Goal: Information Seeking & Learning: Check status

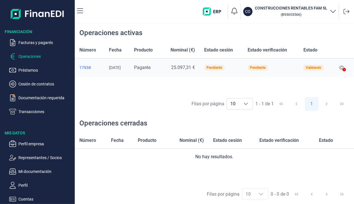
click at [268, 70] on div "Pendiente" at bounding box center [258, 68] width 20 height 6
click at [264, 67] on div "Pendiente" at bounding box center [258, 67] width 16 height 3
click at [262, 68] on div "Pendiente" at bounding box center [258, 67] width 16 height 3
click at [222, 67] on div "Pendiente" at bounding box center [215, 67] width 16 height 3
click at [343, 67] on icon at bounding box center [341, 67] width 5 height 5
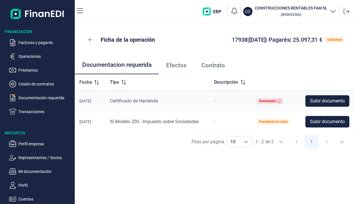
click at [275, 105] on td "Rechazado" at bounding box center [274, 101] width 45 height 21
click at [280, 100] on icon at bounding box center [279, 101] width 4 height 4
click at [274, 103] on div "Rechazado" at bounding box center [267, 100] width 17 height 3
click at [178, 69] on link "Efectos" at bounding box center [176, 65] width 35 height 19
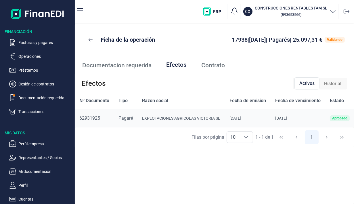
click at [343, 120] on div "Aprobado" at bounding box center [340, 118] width 20 height 6
click at [217, 68] on span "Contrato" at bounding box center [213, 65] width 24 height 6
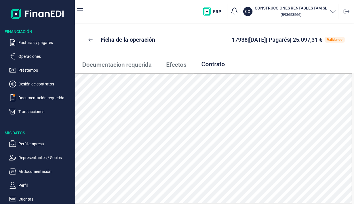
click at [175, 68] on link "Efectos" at bounding box center [176, 65] width 35 height 18
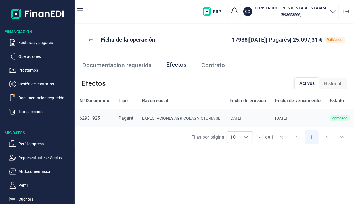
click at [340, 120] on div "Aprobado" at bounding box center [340, 118] width 20 height 6
click at [336, 118] on div "Aprobado" at bounding box center [339, 117] width 15 height 3
click at [80, 10] on icon "button" at bounding box center [80, 10] width 6 height 7
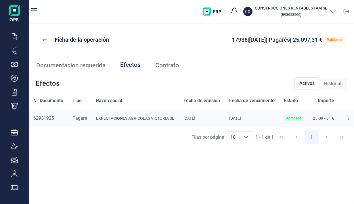
click at [331, 12] on icon "button" at bounding box center [333, 10] width 7 height 7
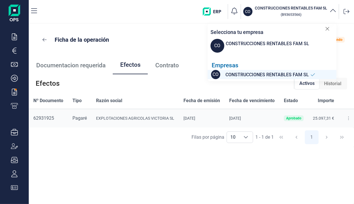
click at [331, 171] on div "Ficha de la operación 17938 | [DATE] | Pagarés | 25.097,31 € Validando Document…" at bounding box center [191, 114] width 325 height 180
click at [204, 37] on div "17938 | [DATE] | Pagarés | 25.097,31 € Validando" at bounding box center [274, 40] width 141 height 8
click at [348, 118] on icon at bounding box center [348, 117] width 1 height 3
click at [341, 134] on span "Detalles efecto" at bounding box center [330, 133] width 26 height 6
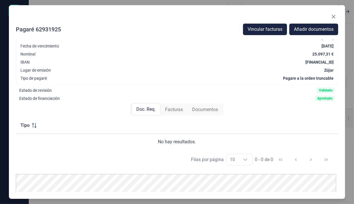
scroll to position [50, 0]
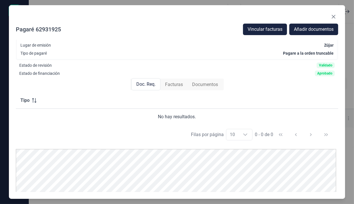
click at [214, 84] on span "Documentos" at bounding box center [205, 84] width 26 height 7
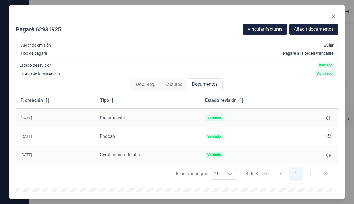
click at [343, 101] on div "Pagaré 62931925 Vincular facturas Añadir documentos Nº pagaré 62931925 Razón so…" at bounding box center [177, 102] width 336 height 194
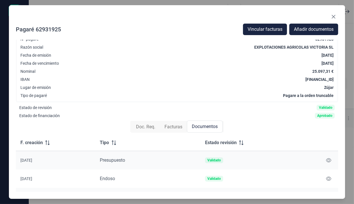
scroll to position [7, 0]
click at [173, 126] on span "Facturas" at bounding box center [173, 126] width 18 height 7
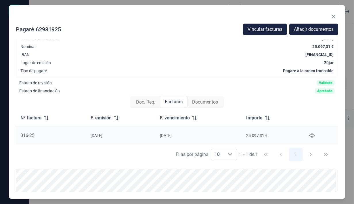
scroll to position [33, 0]
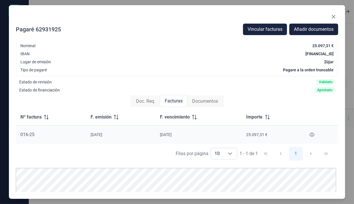
click at [146, 105] on div "Doc. Req." at bounding box center [145, 101] width 28 height 12
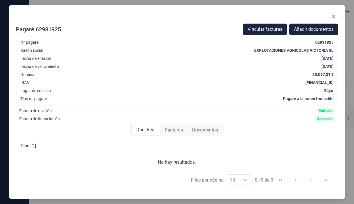
scroll to position [0, 0]
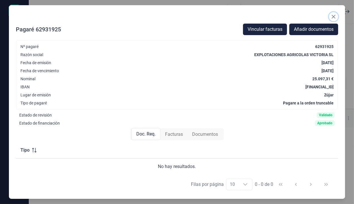
click at [334, 16] on icon "Close" at bounding box center [333, 16] width 5 height 5
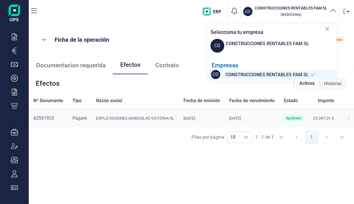
click at [173, 85] on div "Efectos Activos Historial" at bounding box center [191, 83] width 325 height 18
click at [175, 96] on th "Razón social" at bounding box center [134, 101] width 87 height 16
click at [313, 171] on div "Ficha de la operación 17938 | [DATE] | Pagarés | 25.097,31 € Validando Document…" at bounding box center [191, 114] width 325 height 180
click at [328, 29] on icon at bounding box center [327, 29] width 4 height 6
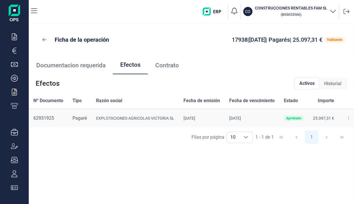
click at [55, 65] on span "Documentacion requerida" at bounding box center [70, 65] width 69 height 6
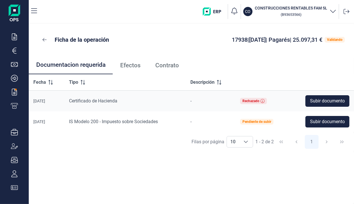
click at [15, 53] on icon "button" at bounding box center [14, 50] width 7 height 7
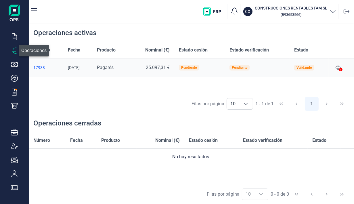
click at [37, 10] on icon "button" at bounding box center [34, 10] width 6 height 7
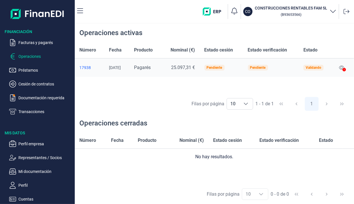
click at [82, 68] on div "17938" at bounding box center [89, 67] width 20 height 5
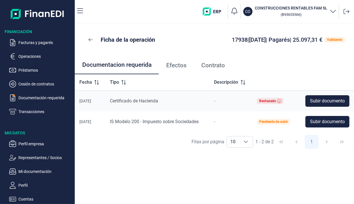
click at [182, 68] on span "Efectos" at bounding box center [176, 65] width 20 height 6
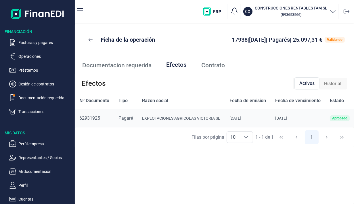
click at [214, 66] on span "Contrato" at bounding box center [213, 65] width 24 height 6
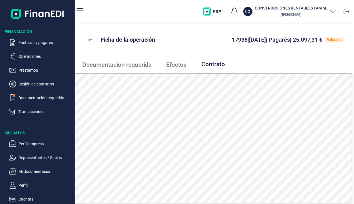
click at [173, 65] on span "Efectos" at bounding box center [176, 65] width 20 height 6
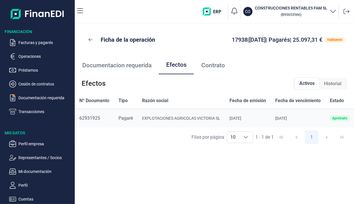
click at [336, 42] on div "Validando" at bounding box center [335, 40] width 20 height 6
click at [216, 68] on span "Contrato" at bounding box center [213, 65] width 24 height 6
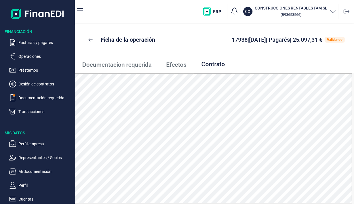
click at [181, 68] on span "Efectos" at bounding box center [176, 65] width 20 height 6
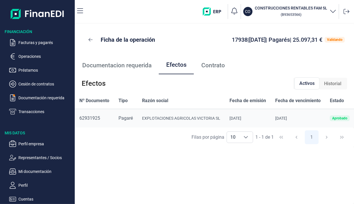
click at [135, 66] on span "Documentacion requerida" at bounding box center [116, 65] width 69 height 6
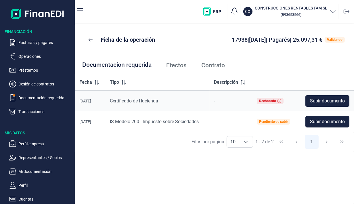
click at [29, 72] on p "Préstamos" at bounding box center [45, 70] width 54 height 7
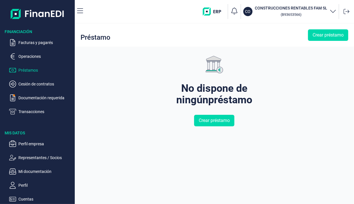
click at [31, 84] on p "Cesión de contratos" at bounding box center [45, 84] width 54 height 7
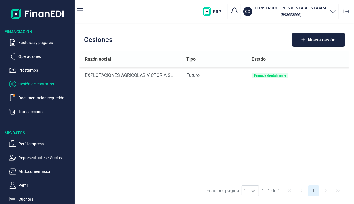
click at [37, 98] on p "Documentación requerida" at bounding box center [45, 97] width 54 height 7
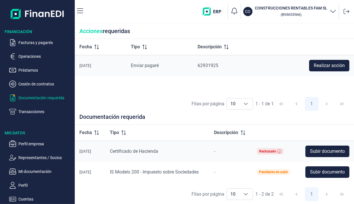
click at [332, 65] on span "Realizar acción" at bounding box center [329, 65] width 31 height 7
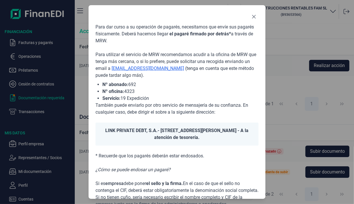
click at [257, 18] on button "Close" at bounding box center [253, 16] width 9 height 9
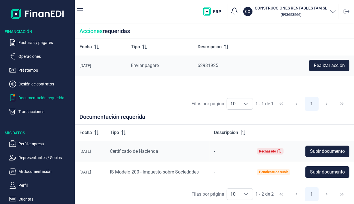
click at [85, 196] on div "Filas por página 10 10 10 1 - 2 de 2 1" at bounding box center [214, 194] width 279 height 20
click at [36, 184] on p "Perfil" at bounding box center [45, 185] width 54 height 7
